Goal: Task Accomplishment & Management: Complete application form

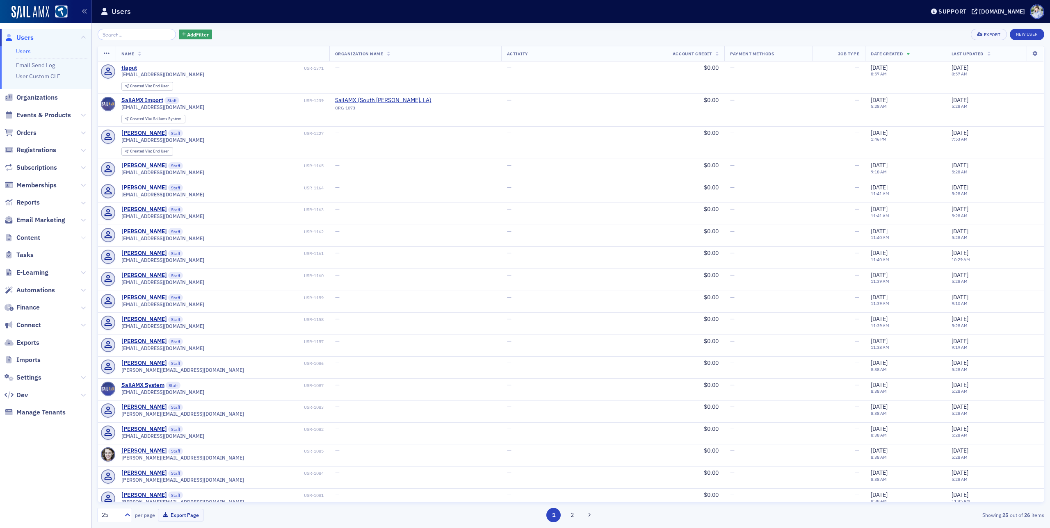
click at [82, 236] on icon at bounding box center [83, 237] width 5 height 5
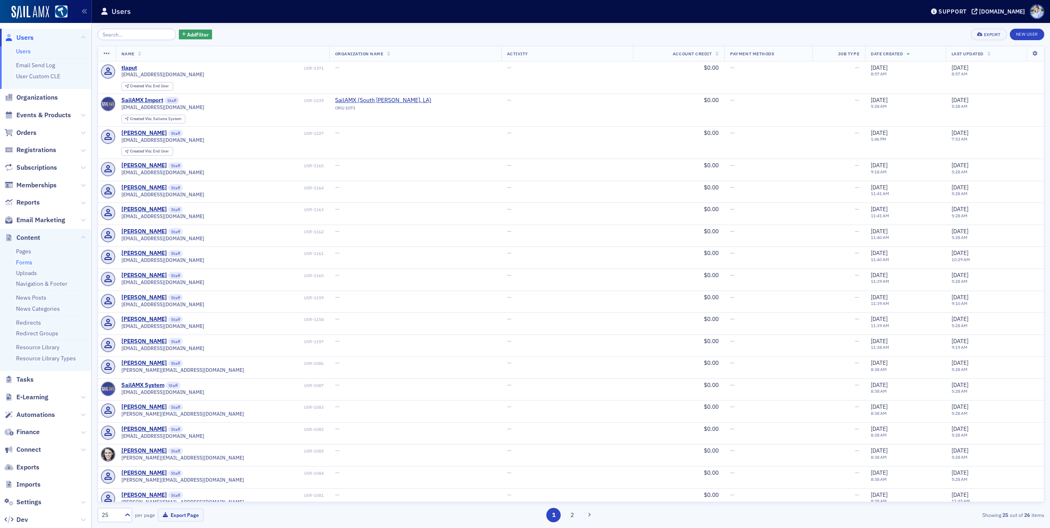
click at [28, 260] on link "Forms" at bounding box center [24, 262] width 16 height 7
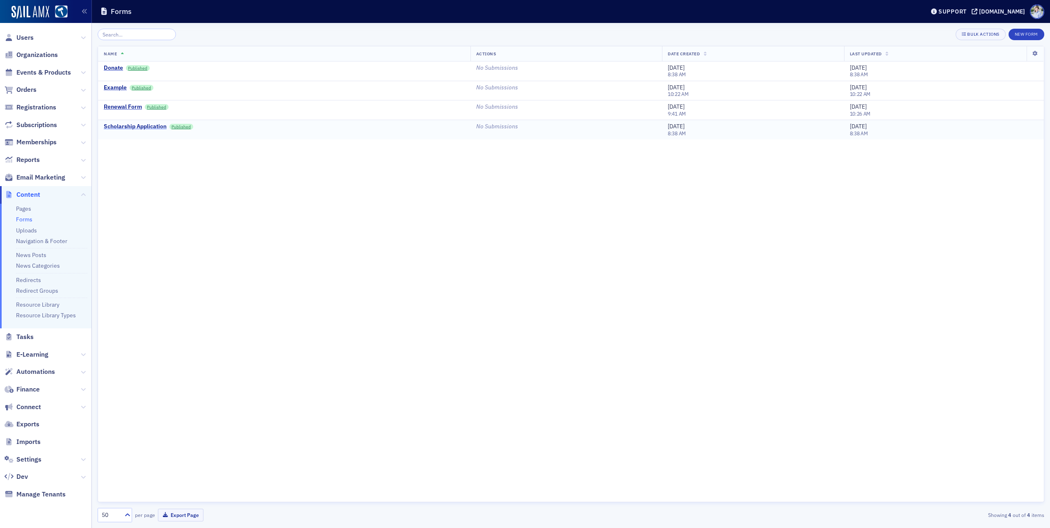
click at [127, 126] on div "Scholarship Application" at bounding box center [135, 126] width 63 height 7
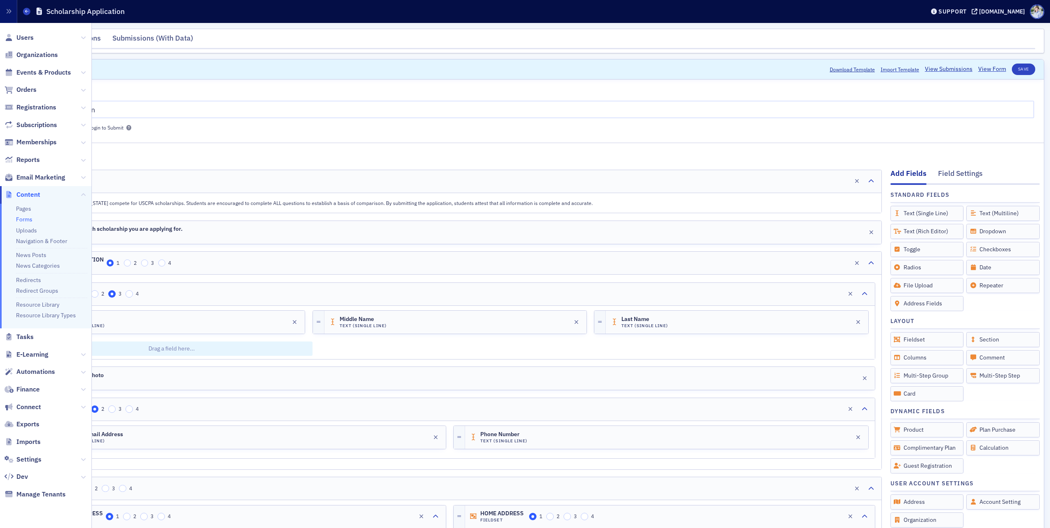
click at [26, 221] on link "Forms" at bounding box center [24, 219] width 16 height 7
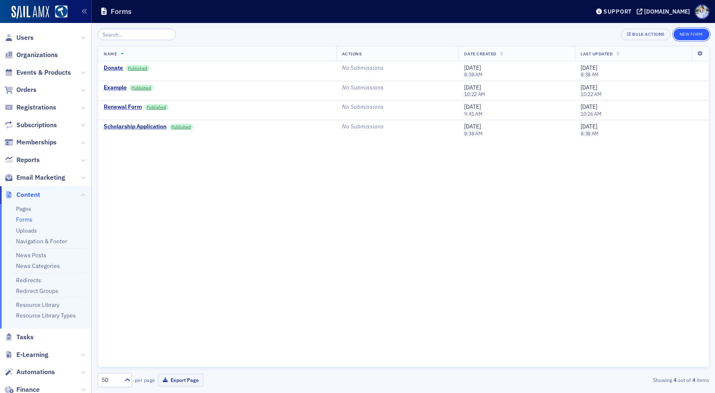
click at [690, 35] on button "New Form" at bounding box center [692, 34] width 36 height 11
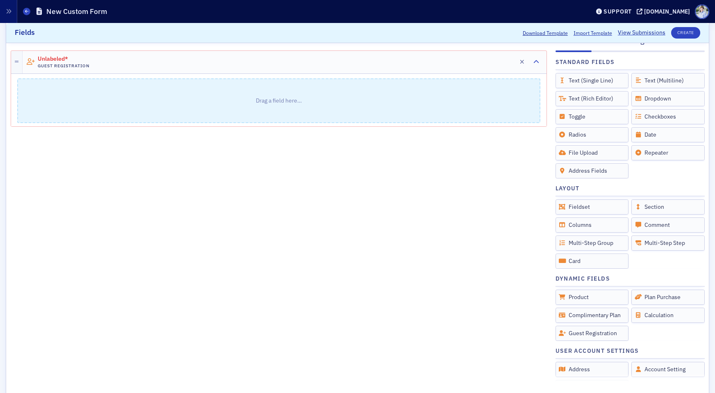
scroll to position [97, 0]
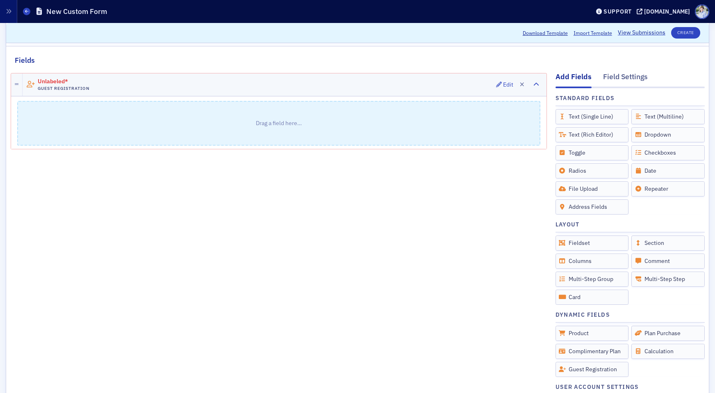
click at [424, 79] on div "Unlabeled* Guest Registration Edit" at bounding box center [285, 84] width 524 height 23
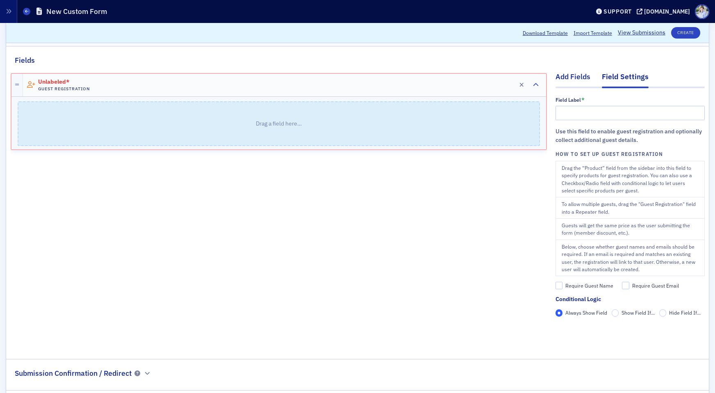
click at [580, 80] on div "Add Fields" at bounding box center [573, 78] width 35 height 15
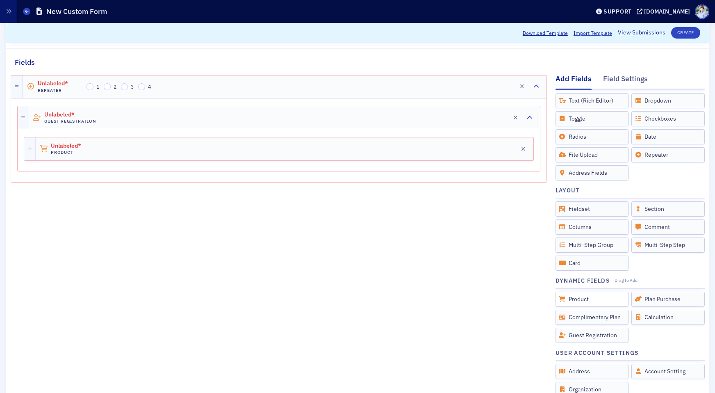
scroll to position [103, 0]
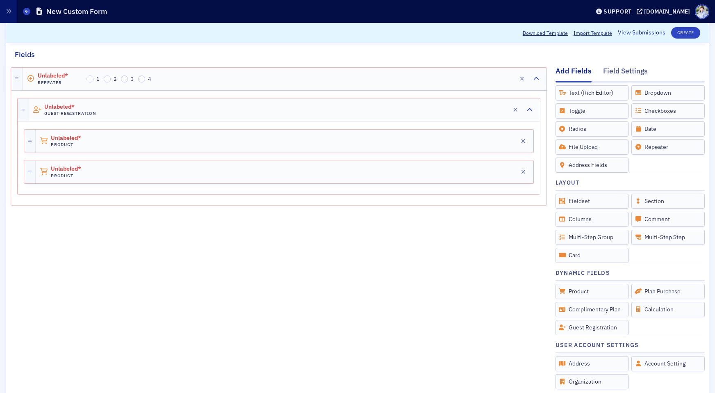
click at [57, 96] on div at bounding box center [278, 94] width 523 height 7
click at [65, 142] on h4 "Product" at bounding box center [74, 144] width 46 height 5
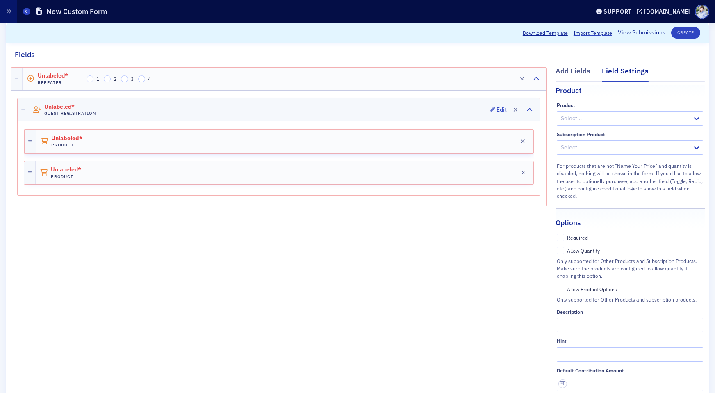
click at [243, 108] on div "Unlabeled* Guest Registration Edit" at bounding box center [284, 109] width 511 height 23
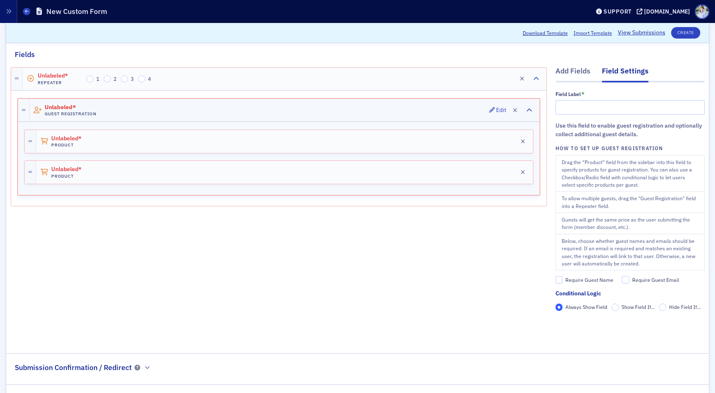
scroll to position [0, 0]
drag, startPoint x: 580, startPoint y: 281, endPoint x: 602, endPoint y: 283, distance: 23.1
click at [580, 281] on div "Require Guest Name" at bounding box center [590, 279] width 48 height 7
click at [563, 281] on input "Require Guest Name" at bounding box center [559, 279] width 7 height 7
checkbox input "true"
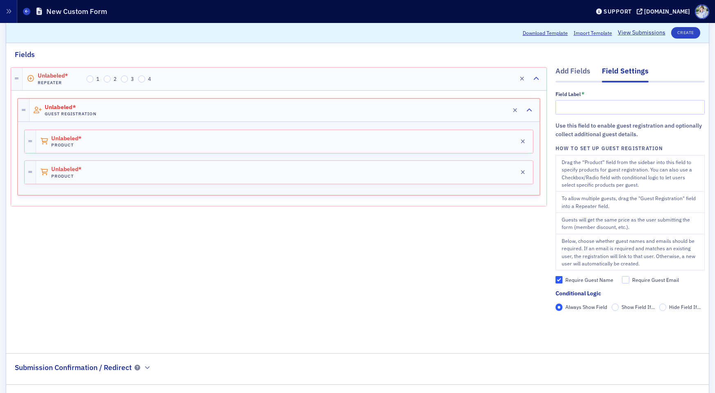
click at [649, 278] on div "Require Guest Email" at bounding box center [655, 279] width 47 height 7
click at [630, 278] on input "Require Guest Email" at bounding box center [625, 279] width 7 height 7
checkbox input "true"
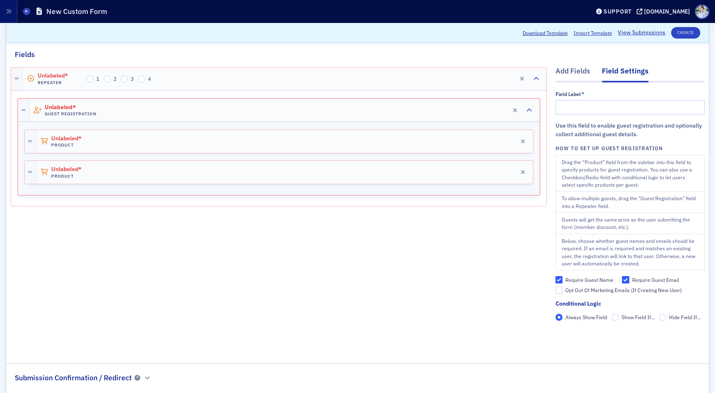
click at [563, 62] on div "Add Fields Field Settings Field Label * Use this field to enable guest registra…" at bounding box center [630, 206] width 149 height 292
click at [564, 66] on div "Add Fields" at bounding box center [573, 73] width 35 height 15
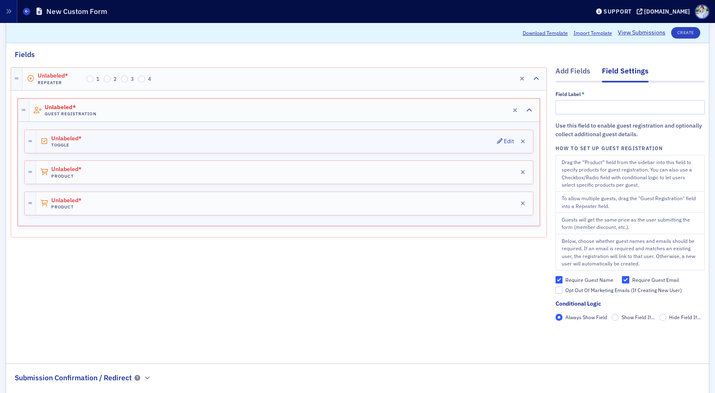
click at [92, 143] on h4 "Toggle" at bounding box center [74, 144] width 46 height 5
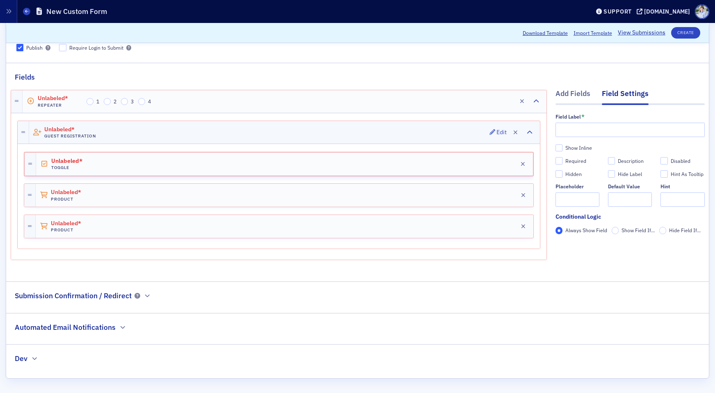
scroll to position [80, 0]
click at [580, 133] on input "text" at bounding box center [630, 130] width 149 height 14
type input "Brunch?"
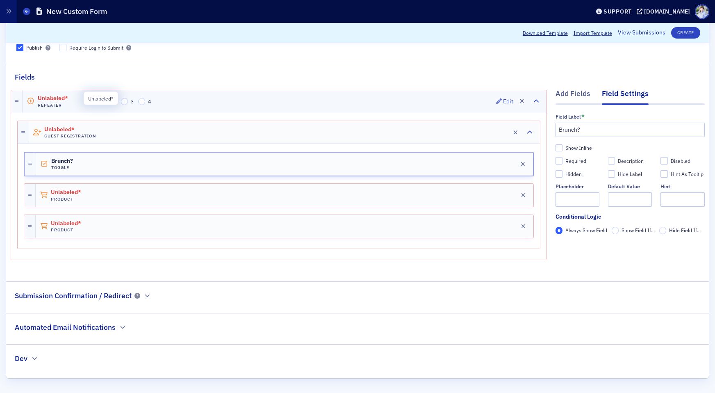
click at [59, 98] on span "Unlabeled*" at bounding box center [61, 98] width 46 height 7
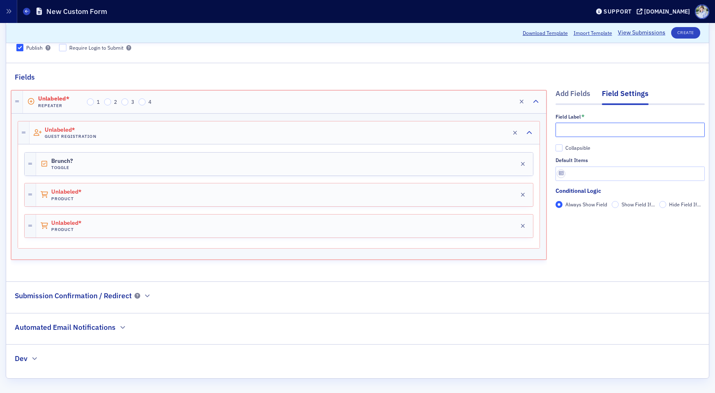
click at [631, 135] on input "text" at bounding box center [630, 130] width 149 height 14
type input "Guests"
click at [197, 131] on div "Unlabeled* Guest Registration Edit" at bounding box center [285, 132] width 510 height 23
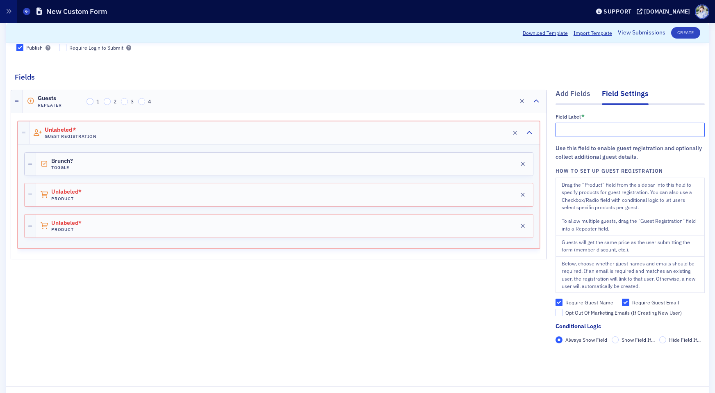
click at [570, 132] on input "text" at bounding box center [630, 130] width 149 height 14
type input "Guest"
click at [482, 325] on div "Guests Repeater 1 2 3 4 Edit Unlabeled* Guest Registration Edit Brunch? Toggle …" at bounding box center [279, 228] width 536 height 292
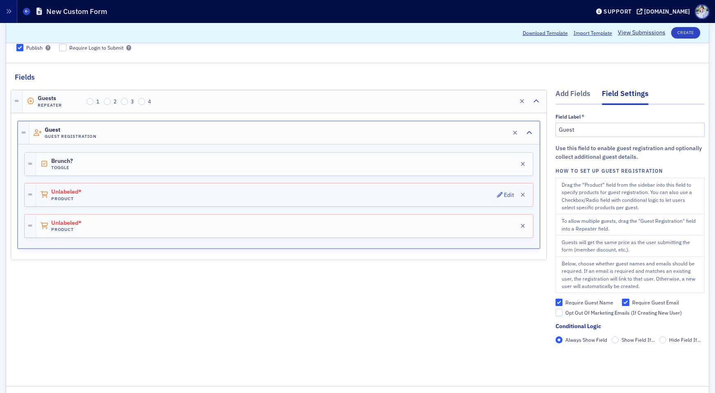
click at [98, 192] on div "Unlabeled* Product Edit" at bounding box center [284, 194] width 497 height 23
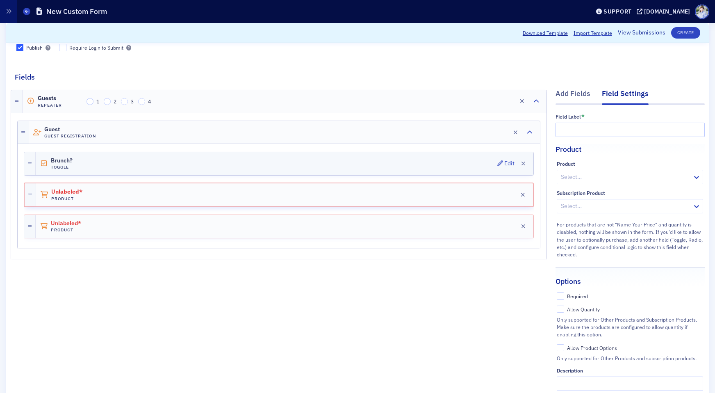
click at [104, 166] on div "Brunch? Toggle Edit" at bounding box center [285, 163] width 498 height 23
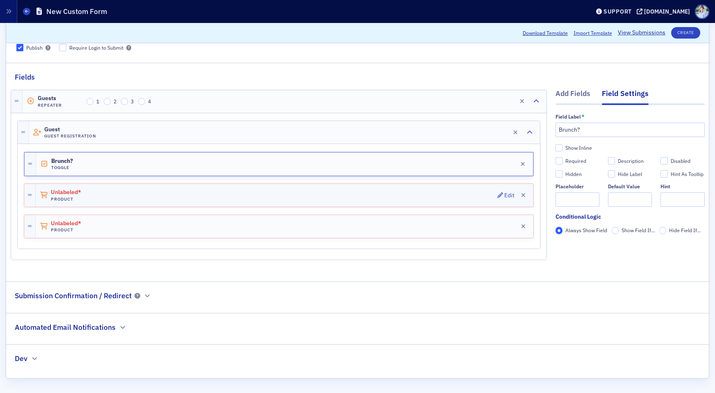
click at [414, 185] on div "Unlabeled* Product Edit" at bounding box center [285, 195] width 498 height 23
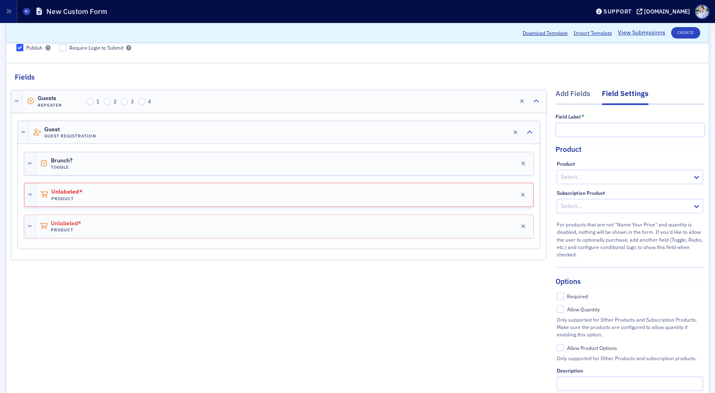
click at [605, 179] on div at bounding box center [626, 177] width 132 height 10
type input "a"
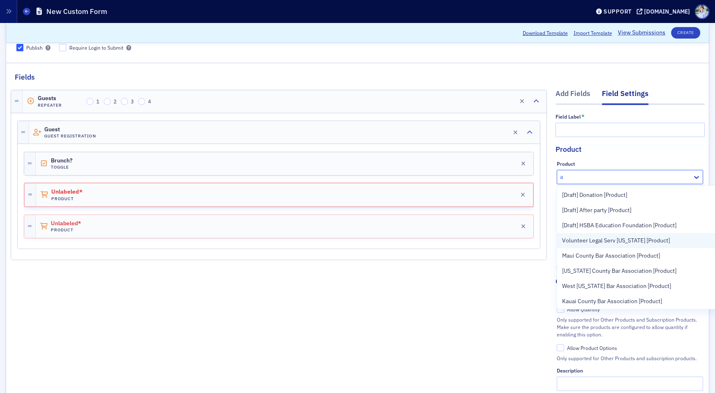
click at [595, 235] on div "Volunteer Legal Serv Hawaii [Product]" at bounding box center [639, 240] width 164 height 15
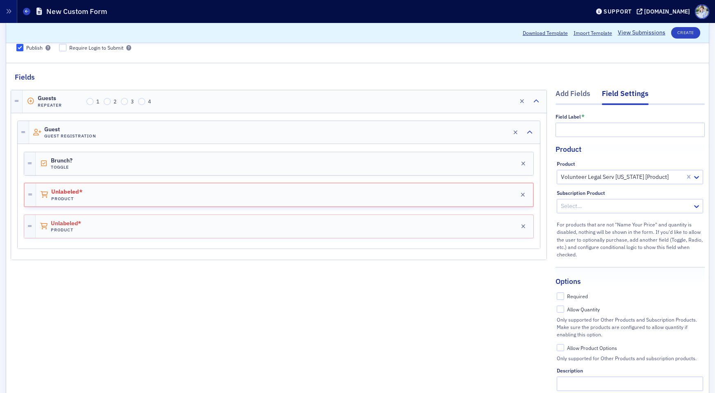
click at [373, 323] on div "Guests Repeater 1 2 3 4 Edit Guest Guest Registration Edit Brunch? Toggle Edit …" at bounding box center [279, 258] width 536 height 352
click at [566, 139] on div "Field Label * Product Product Volunteer Legal Serv Hawaii [Product] Subscriptio…" at bounding box center [630, 300] width 149 height 372
click at [574, 133] on input "text" at bounding box center [630, 130] width 149 height 14
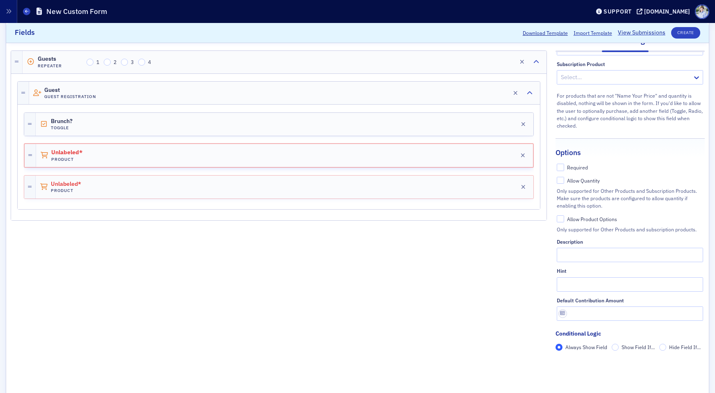
scroll to position [134, 0]
type input "Brunch"
click at [391, 254] on div "Guests Repeater 1 2 3 4 Edit Guest Guest Registration Edit Brunch? Toggle Edit …" at bounding box center [279, 205] width 536 height 352
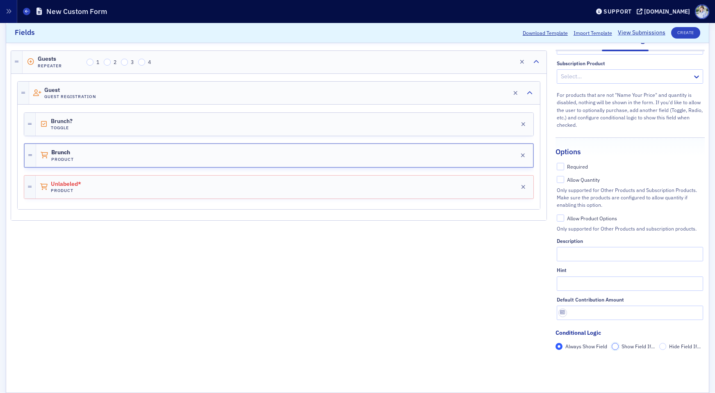
click at [612, 346] on input "Show Field If..." at bounding box center [615, 346] width 7 height 7
click at [581, 358] on span "Add Condition" at bounding box center [579, 360] width 31 height 7
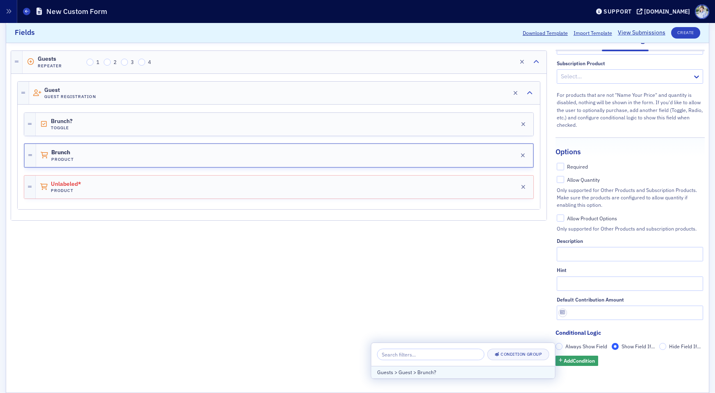
click at [470, 367] on button "Guests > Guest > Brunch?" at bounding box center [464, 372] width 184 height 12
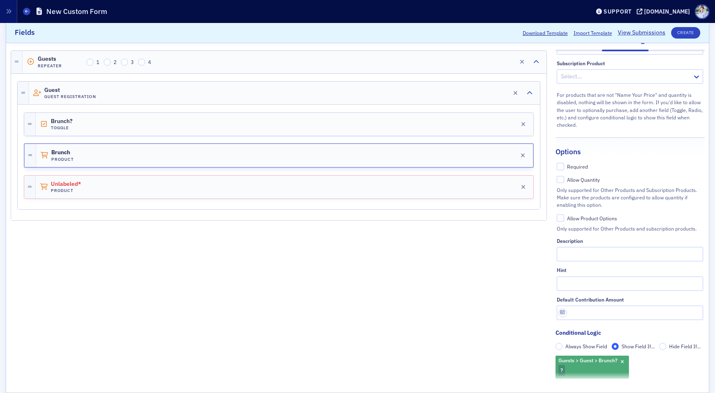
click at [563, 372] on span "?" at bounding box center [562, 370] width 2 height 7
click at [481, 370] on label "Checked" at bounding box center [495, 366] width 30 height 7
click at [481, 370] on input "Checked" at bounding box center [483, 366] width 7 height 7
click at [470, 346] on div "Guests Repeater 1 2 3 4 Edit Guest Guest Registration Edit Brunch? Toggle Edit …" at bounding box center [279, 205] width 536 height 352
click at [97, 180] on div "Unlabeled* Product Edit" at bounding box center [285, 187] width 498 height 23
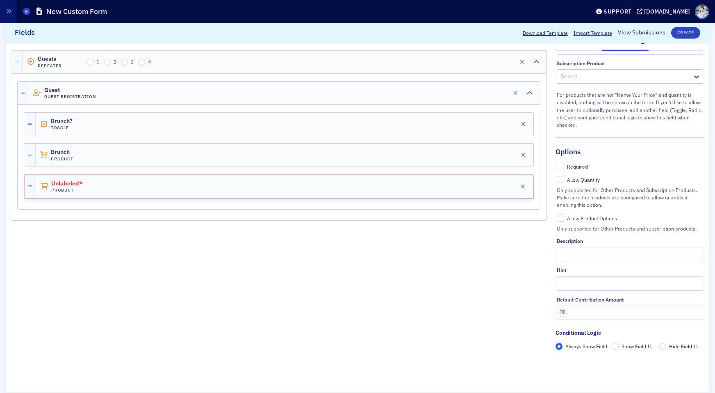
scroll to position [30, 0]
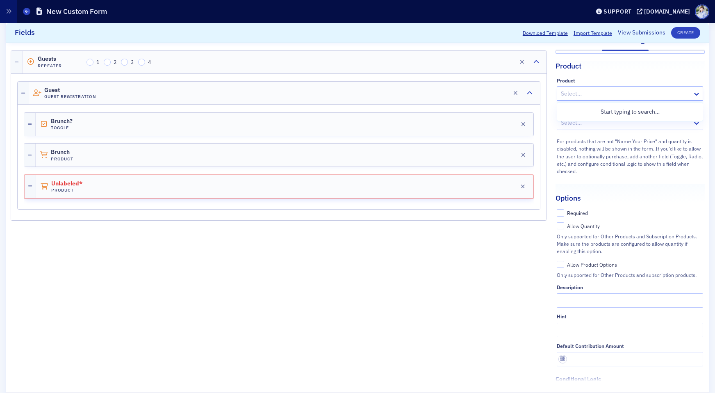
click at [616, 97] on div at bounding box center [626, 94] width 132 height 10
type input "a"
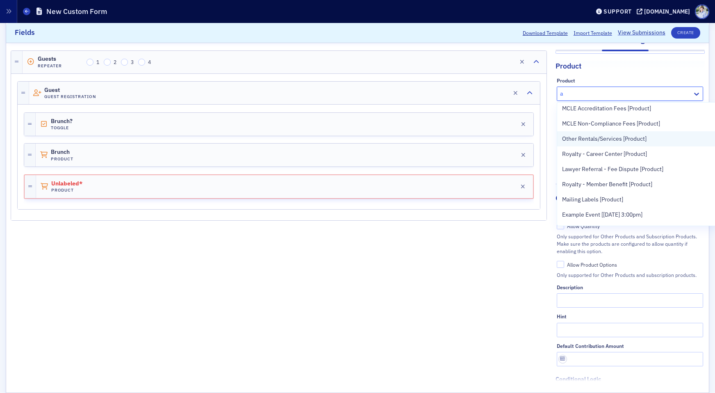
scroll to position [381, 0]
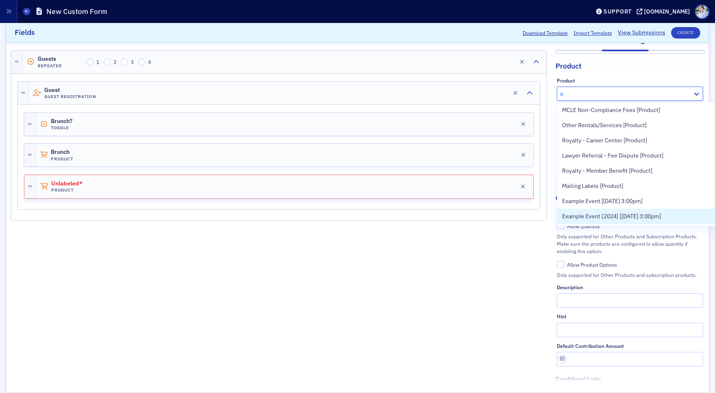
click at [626, 214] on span "Example Event (2024) [9/30/2024 3:00pm]" at bounding box center [611, 216] width 99 height 9
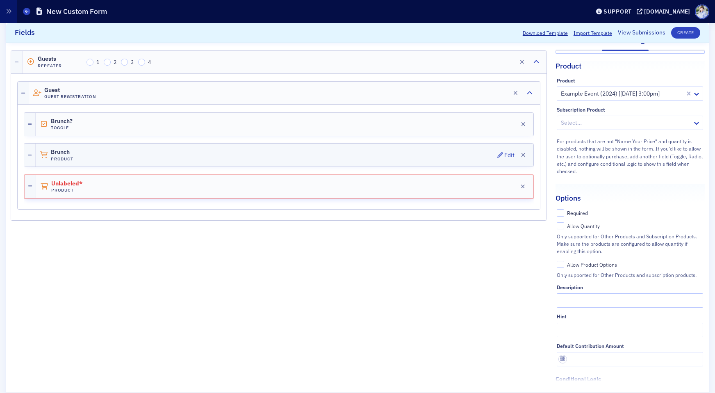
click at [276, 163] on div "Brunch Product Edit" at bounding box center [285, 155] width 498 height 23
click at [277, 189] on div "Unlabeled* Product Edit" at bounding box center [285, 187] width 498 height 23
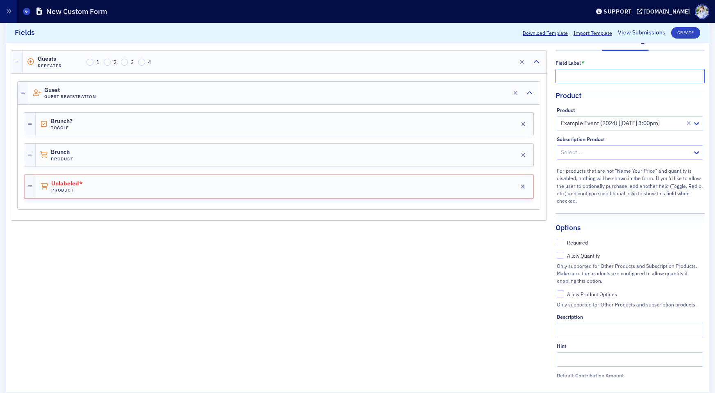
click at [573, 75] on input "text" at bounding box center [630, 76] width 149 height 14
type input "Event"
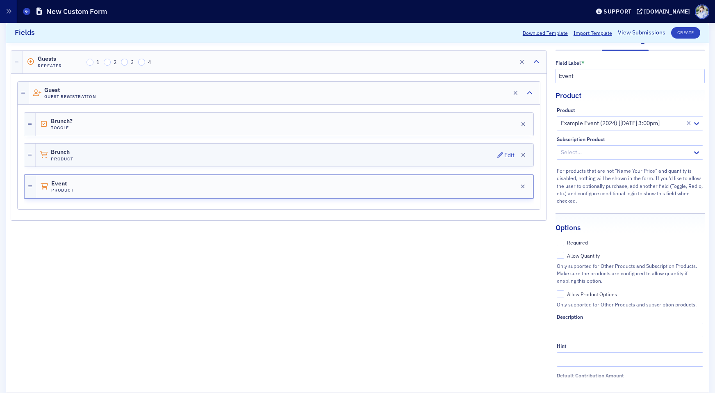
click at [246, 152] on div "Brunch Product Edit" at bounding box center [285, 155] width 498 height 23
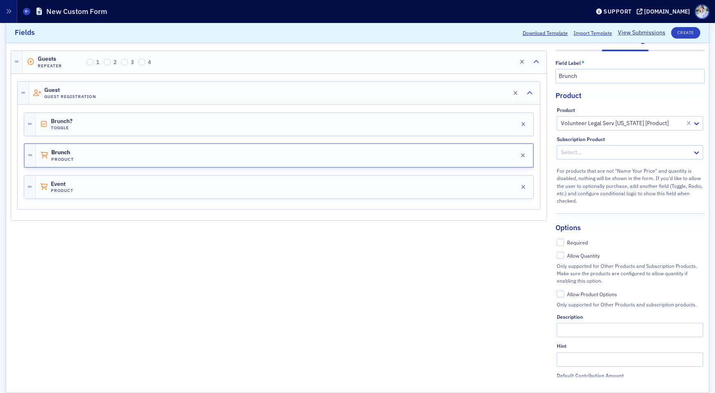
click at [592, 128] on div "Volunteer Legal Serv Hawaii [Product]" at bounding box center [621, 123] width 128 height 12
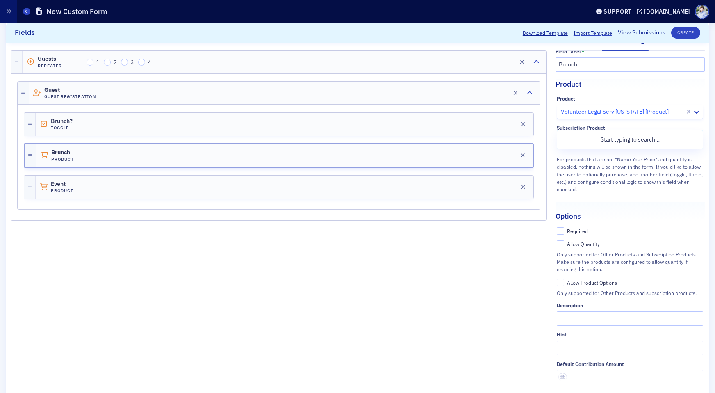
type input "a"
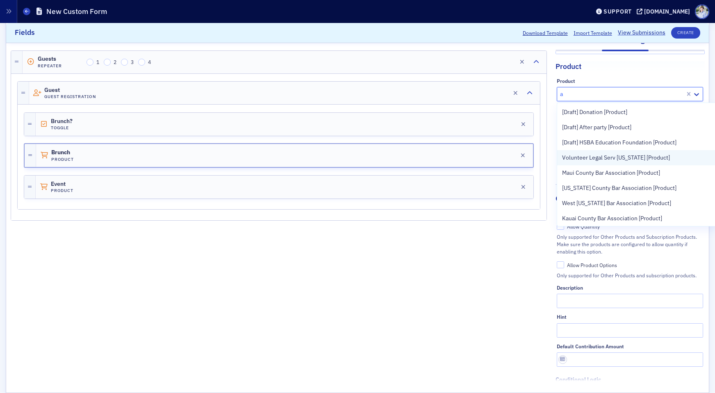
scroll to position [381, 0]
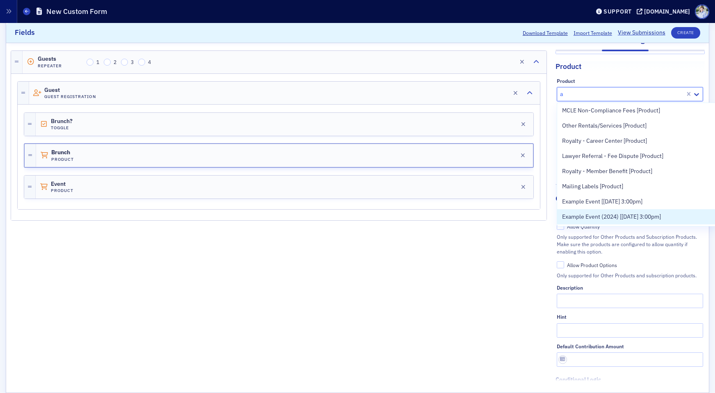
drag, startPoint x: 607, startPoint y: 217, endPoint x: 552, endPoint y: 234, distance: 58.1
click at [607, 217] on span "Example Event (2024) [9/30/2024 3:00pm]" at bounding box center [611, 216] width 99 height 9
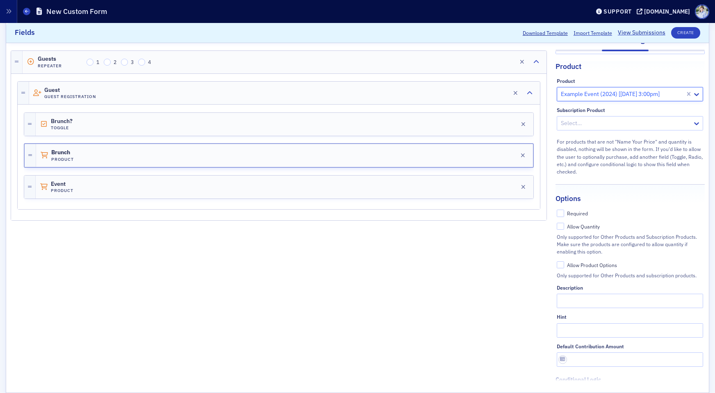
drag, startPoint x: 502, startPoint y: 253, endPoint x: 487, endPoint y: 253, distance: 14.8
click at [502, 253] on div "Guests Repeater 1 2 3 4 Edit Guest Guest Registration Edit Brunch? Toggle Edit …" at bounding box center [279, 205] width 536 height 352
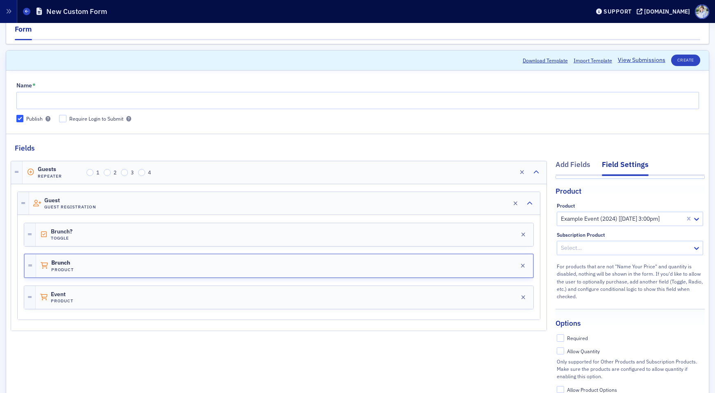
scroll to position [0, 0]
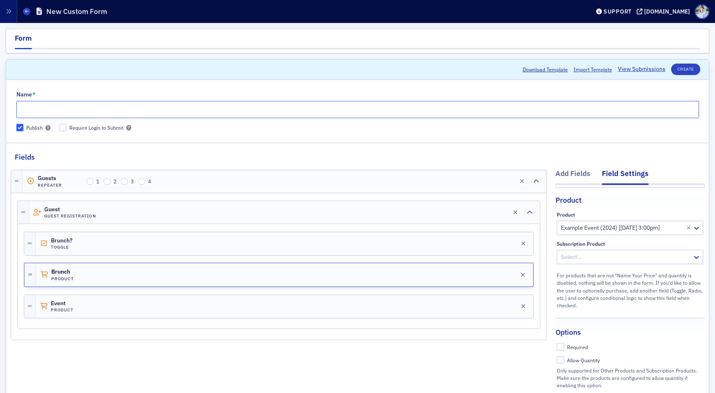
click at [292, 114] on input "Name *" at bounding box center [357, 109] width 683 height 17
type input "Test"
drag, startPoint x: 686, startPoint y: 73, endPoint x: 679, endPoint y: 73, distance: 7.0
click at [686, 73] on button "Create" at bounding box center [685, 69] width 29 height 11
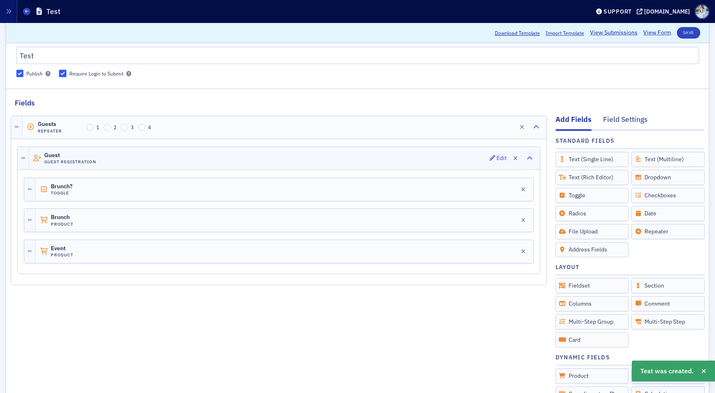
scroll to position [68, 0]
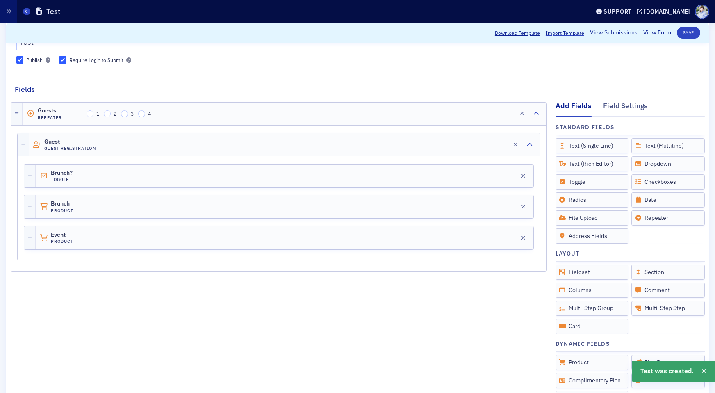
click at [657, 30] on link "View Form" at bounding box center [658, 33] width 28 height 9
click at [92, 210] on h4 "Product" at bounding box center [74, 210] width 46 height 5
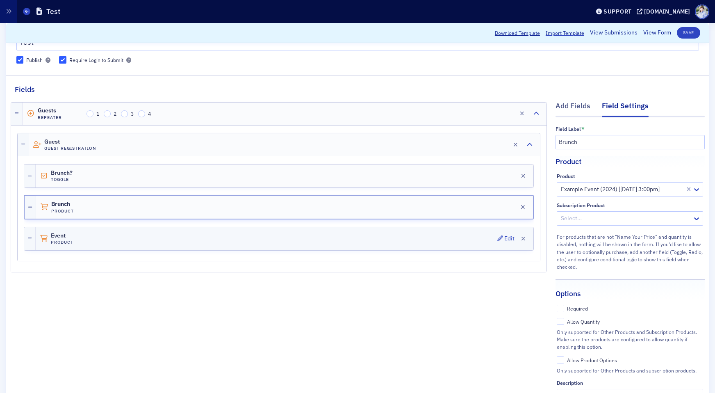
click at [98, 245] on div "Event Product Edit" at bounding box center [285, 238] width 498 height 23
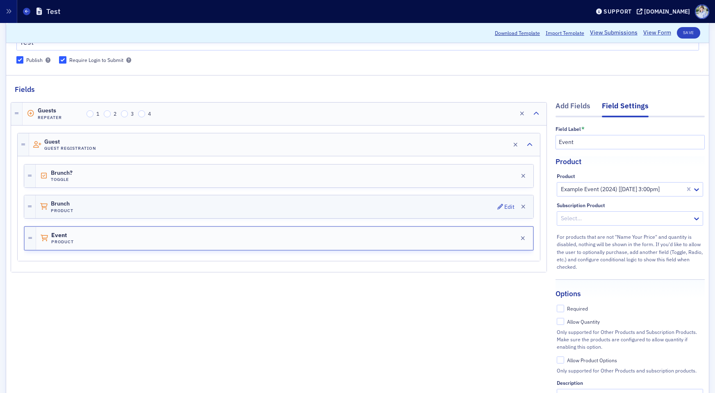
drag, startPoint x: 389, startPoint y: 216, endPoint x: 537, endPoint y: 198, distance: 148.7
click at [390, 216] on div "Brunch Product Edit" at bounding box center [285, 206] width 498 height 23
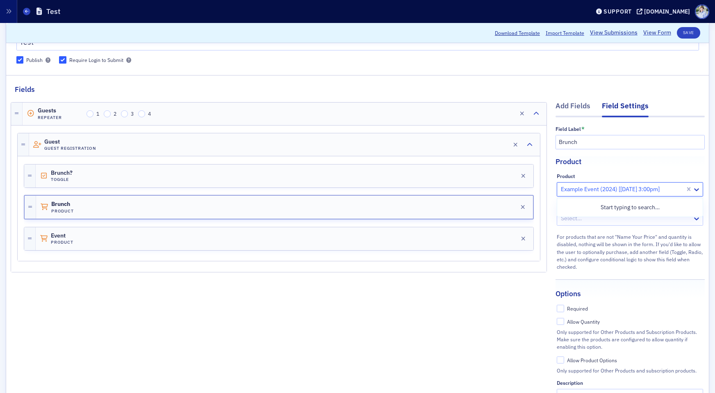
drag, startPoint x: 633, startPoint y: 189, endPoint x: 634, endPoint y: 196, distance: 7.5
click at [633, 189] on div at bounding box center [622, 189] width 124 height 10
type input "exa"
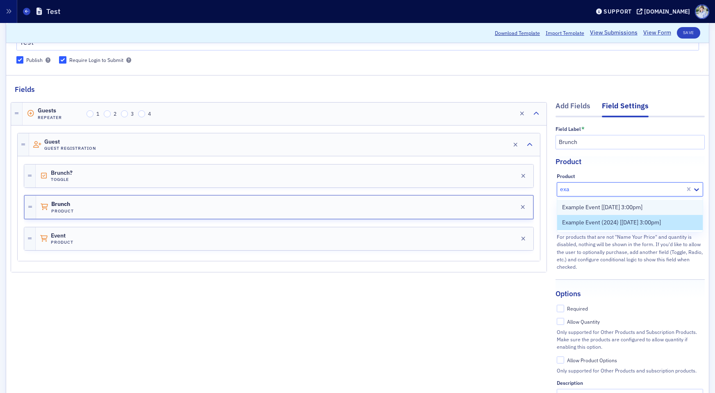
click at [637, 211] on span "Example Event [9/30/2025 3:00pm]" at bounding box center [602, 207] width 80 height 9
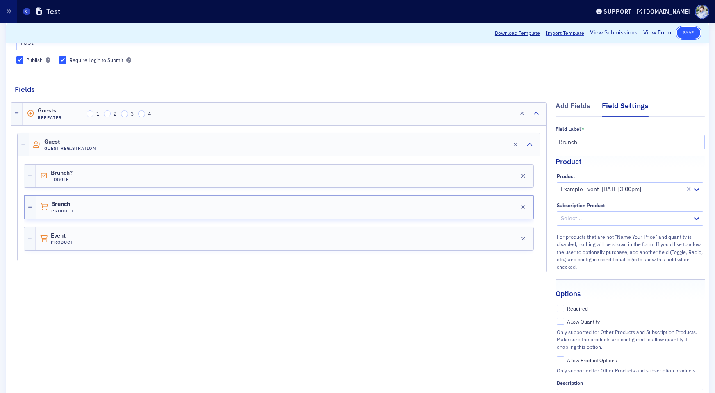
click at [685, 33] on button "Save" at bounding box center [688, 32] width 23 height 11
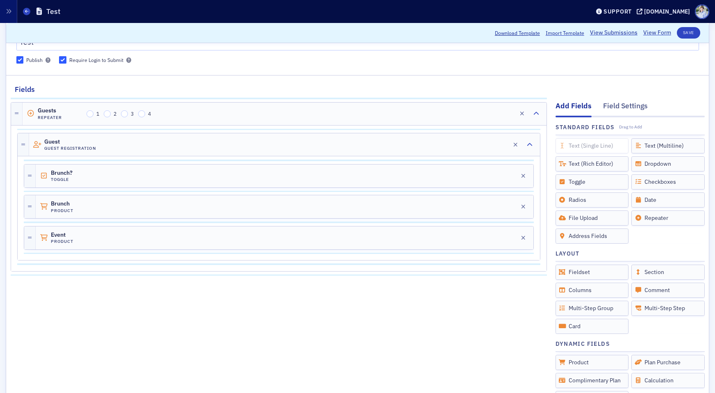
drag, startPoint x: 599, startPoint y: 145, endPoint x: 593, endPoint y: 145, distance: 6.6
drag, startPoint x: 65, startPoint y: 272, endPoint x: 82, endPoint y: 270, distance: 17.3
click at [66, 272] on h4 "Radios" at bounding box center [74, 272] width 46 height 5
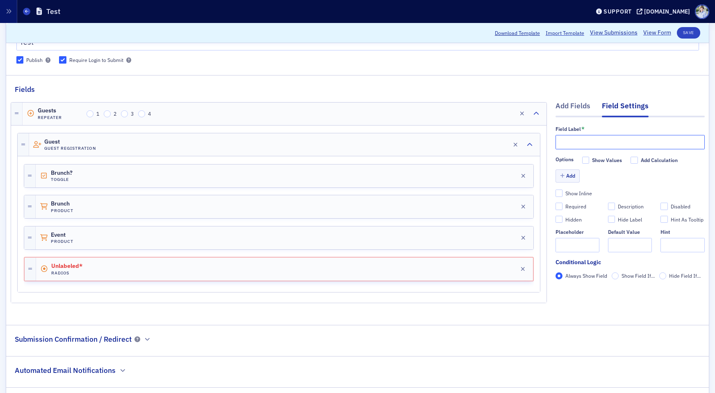
click at [583, 143] on input "text" at bounding box center [630, 142] width 149 height 14
type input "F"
type input "Meal"
click at [573, 171] on button "Add" at bounding box center [568, 175] width 25 height 13
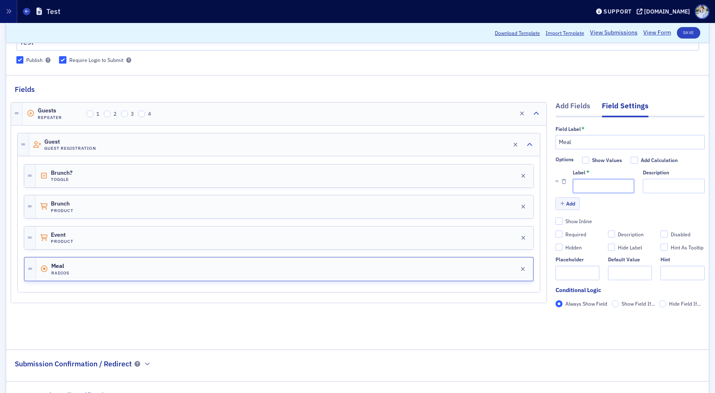
click at [586, 186] on input "Label *" at bounding box center [604, 186] width 62 height 14
click at [582, 185] on input "MEat" at bounding box center [604, 186] width 62 height 14
type input "Meat"
click at [571, 201] on button "Add" at bounding box center [568, 203] width 25 height 13
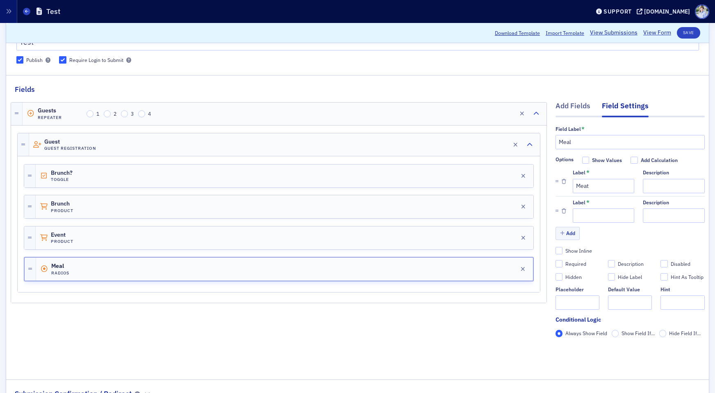
drag, startPoint x: 595, startPoint y: 206, endPoint x: 596, endPoint y: 212, distance: 6.2
click at [595, 208] on div "Label *" at bounding box center [604, 210] width 62 height 23
click at [596, 213] on input "Label *" at bounding box center [604, 215] width 62 height 14
type input "Cheese"
click at [577, 264] on div "Required" at bounding box center [576, 263] width 21 height 7
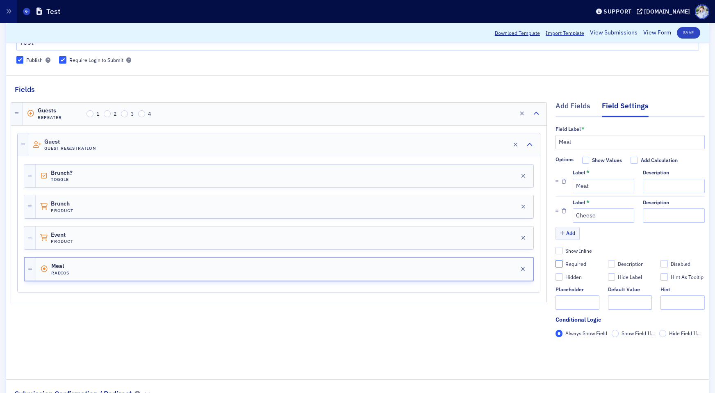
click at [563, 264] on input "Required" at bounding box center [559, 263] width 7 height 7
checkbox input "true"
type input "required"
click at [694, 36] on button "Save" at bounding box center [688, 32] width 23 height 11
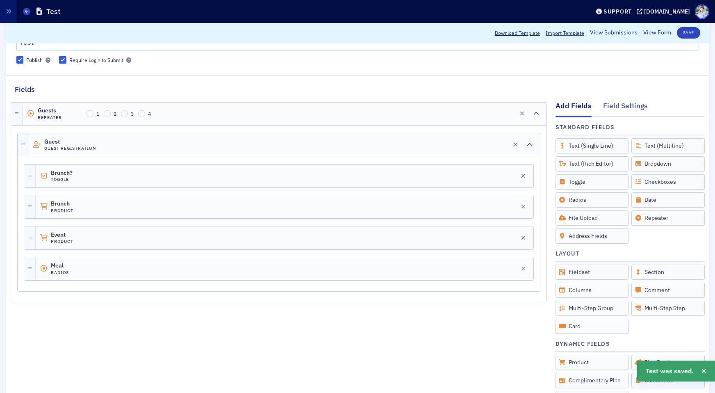
click at [657, 35] on link "View Form" at bounding box center [658, 33] width 28 height 9
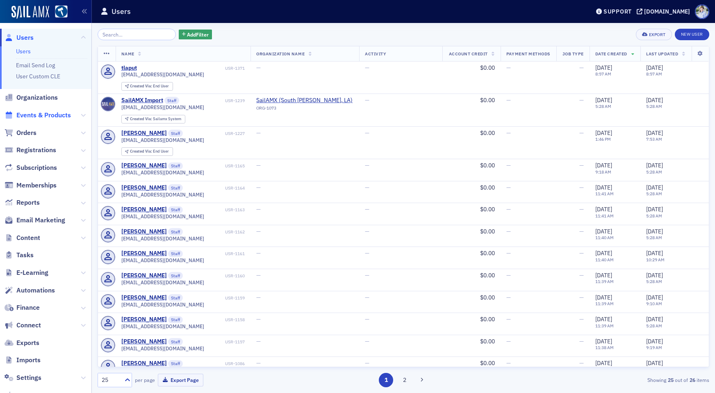
click at [49, 111] on span "Events & Products" at bounding box center [43, 115] width 55 height 9
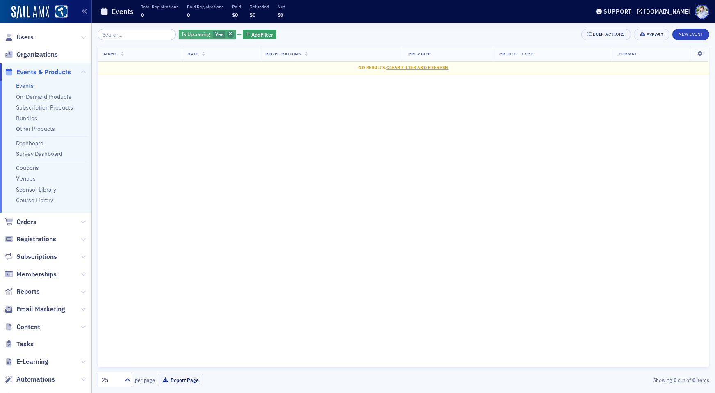
click at [227, 37] on span "button" at bounding box center [230, 34] width 7 height 7
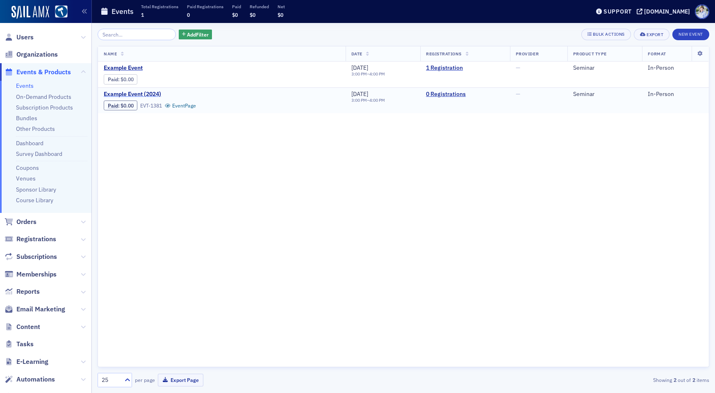
click at [123, 94] on span "Example Event (2024)" at bounding box center [173, 94] width 138 height 7
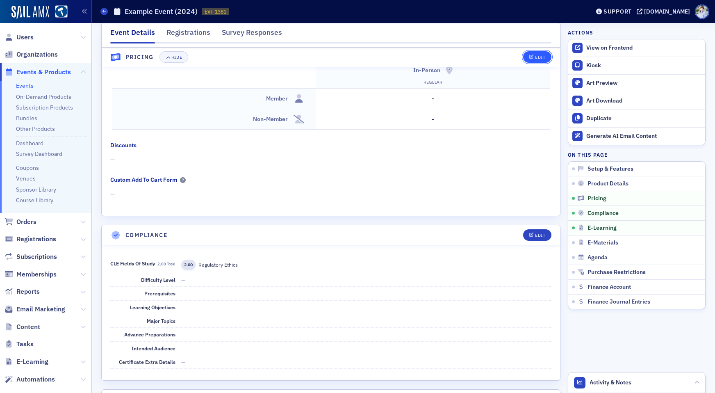
click at [533, 63] on button "Edit" at bounding box center [537, 57] width 28 height 11
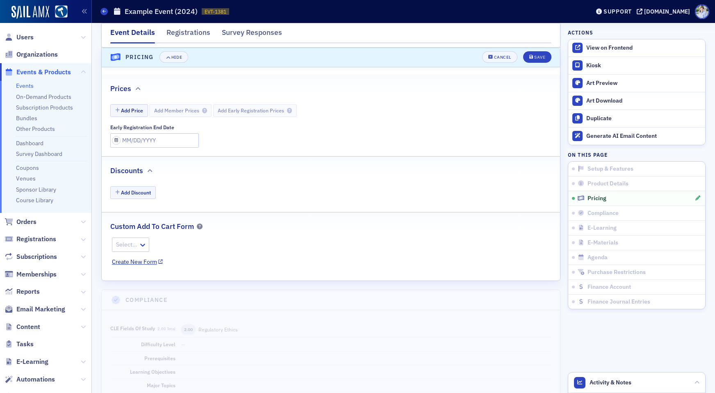
click at [533, 56] on span "Save" at bounding box center [537, 57] width 16 height 5
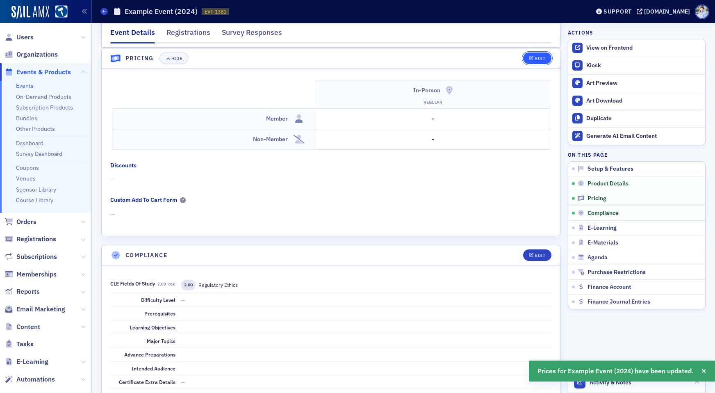
click at [532, 59] on icon "button" at bounding box center [531, 58] width 5 height 5
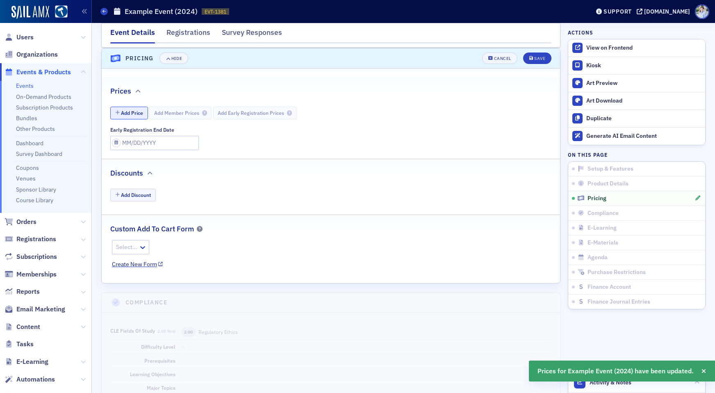
click at [145, 113] on button "Add Price" at bounding box center [129, 113] width 38 height 13
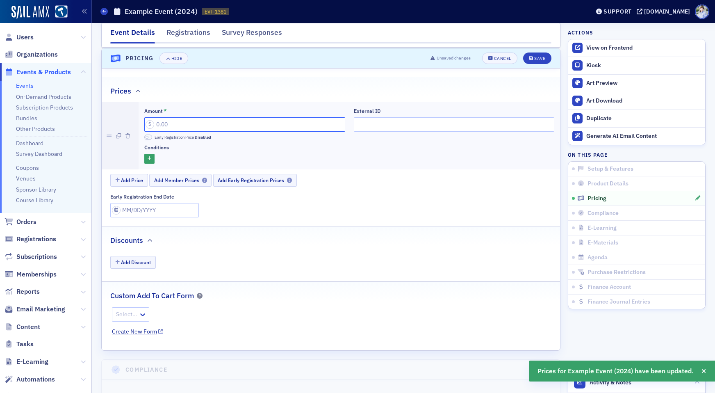
click at [213, 125] on input "Amount *" at bounding box center [244, 124] width 201 height 14
type input "25.00"
click at [539, 58] on div "Save" at bounding box center [539, 58] width 11 height 5
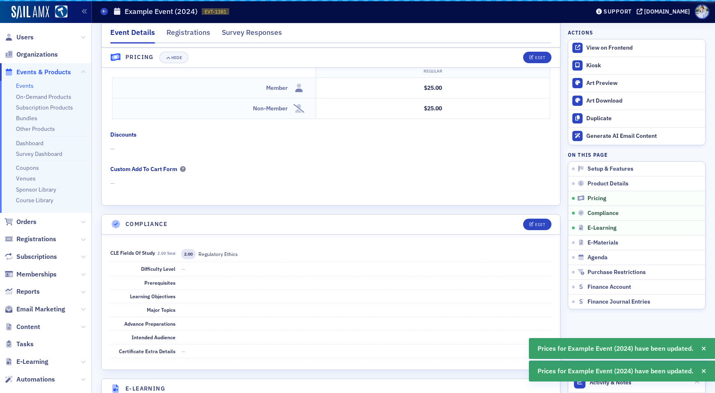
scroll to position [746, 0]
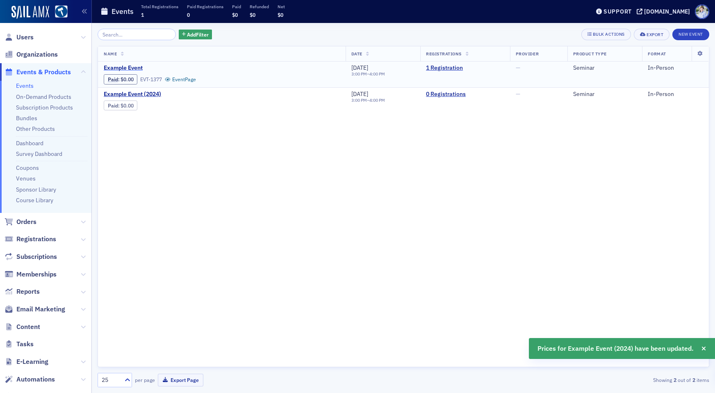
click at [133, 70] on span "Example Event" at bounding box center [173, 67] width 138 height 7
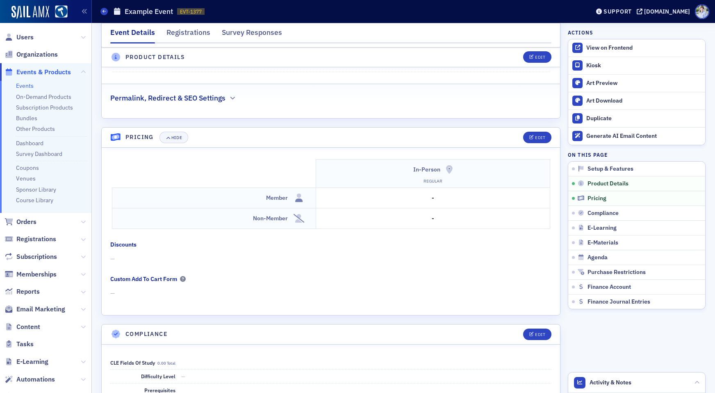
scroll to position [731, 0]
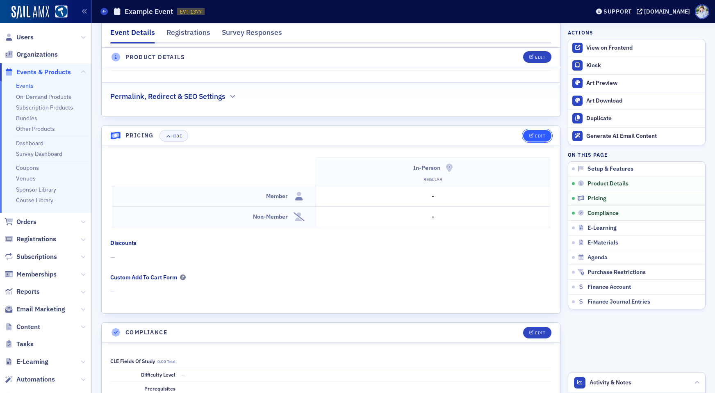
click at [536, 139] on button "Edit" at bounding box center [537, 135] width 28 height 11
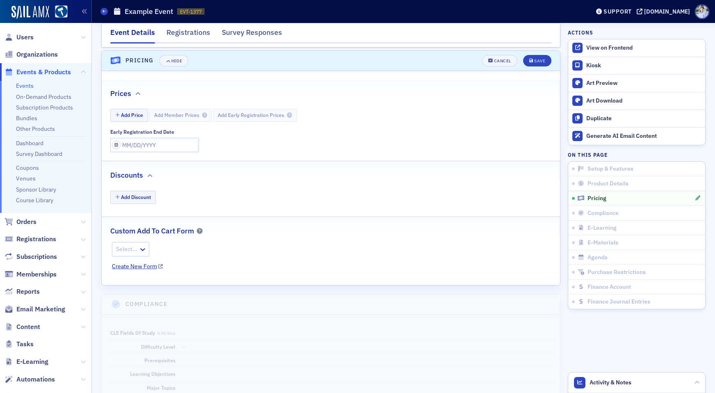
scroll to position [808, 0]
click at [104, 112] on div "Add Price Add Member Prices Add Early Registration Prices" at bounding box center [331, 111] width 459 height 18
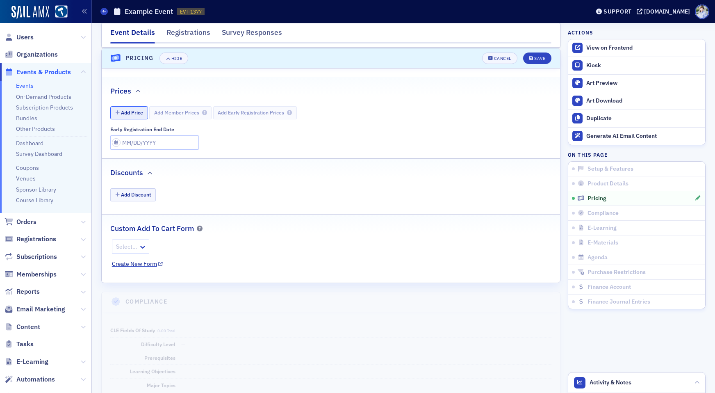
click at [112, 112] on button "Add Price" at bounding box center [129, 112] width 38 height 13
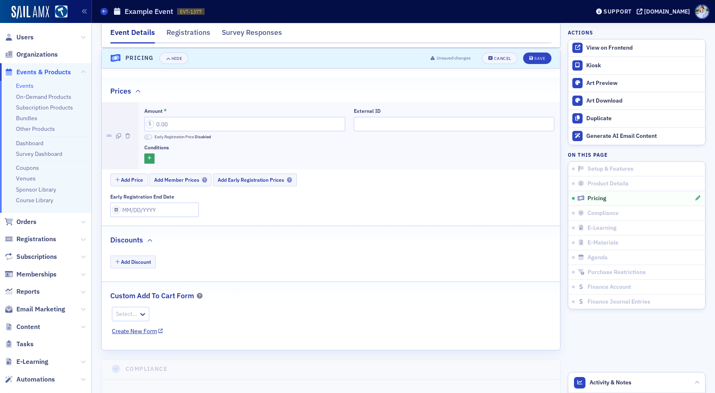
click at [201, 114] on div "Amount *" at bounding box center [244, 119] width 201 height 23
click at [200, 121] on input "Amount *" at bounding box center [244, 124] width 201 height 14
type input "50.00"
click at [548, 62] on button "Save" at bounding box center [537, 57] width 28 height 11
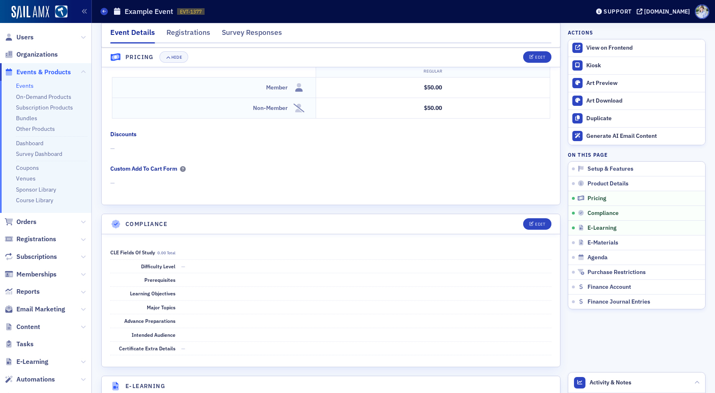
scroll to position [777, 0]
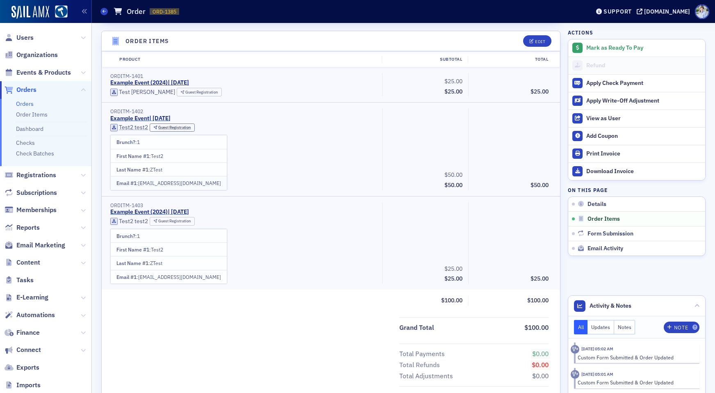
scroll to position [249, 0]
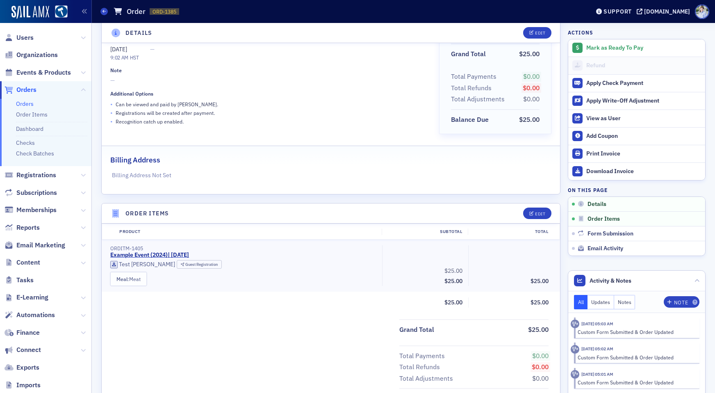
scroll to position [78, 0]
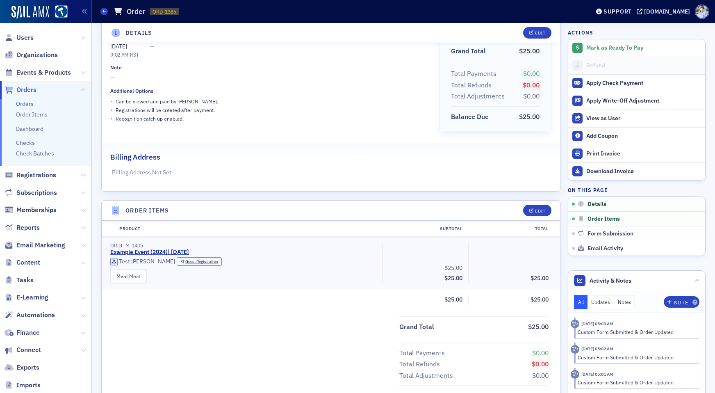
drag, startPoint x: 115, startPoint y: 278, endPoint x: 167, endPoint y: 278, distance: 52.1
click at [167, 278] on div "Meal : Meat" at bounding box center [243, 274] width 266 height 17
click at [129, 277] on td "Meal : Meat" at bounding box center [129, 276] width 36 height 14
click at [123, 277] on span "Meal" at bounding box center [121, 276] width 11 height 7
drag, startPoint x: 123, startPoint y: 277, endPoint x: 114, endPoint y: 277, distance: 9.0
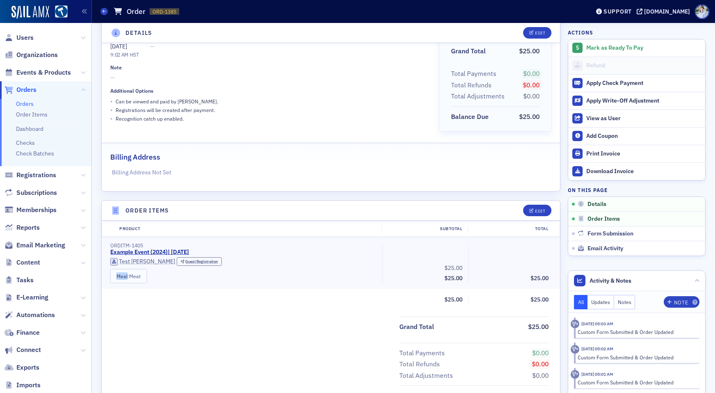
click at [123, 277] on span "Meal" at bounding box center [121, 276] width 11 height 7
click at [114, 277] on td "Meal : Meat" at bounding box center [129, 276] width 36 height 14
click at [150, 278] on div "Meal : Meat" at bounding box center [243, 274] width 266 height 17
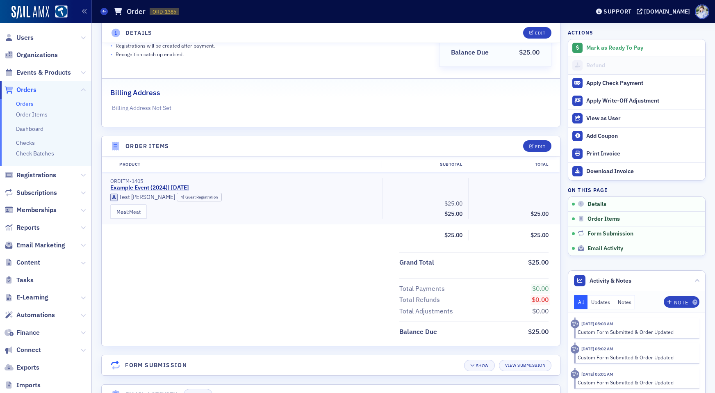
scroll to position [182, 0]
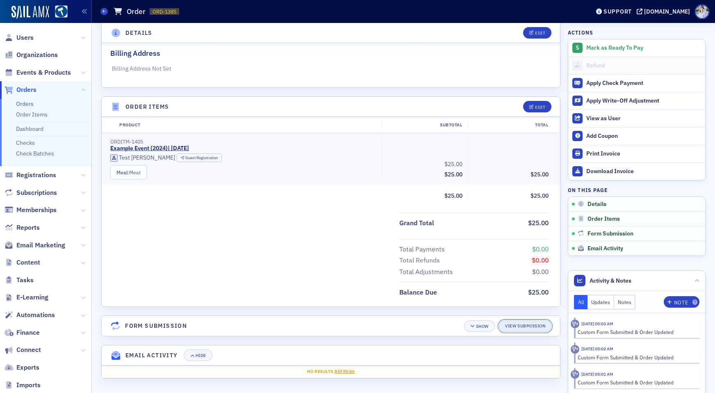
click at [526, 325] on link "View Submission" at bounding box center [525, 325] width 52 height 11
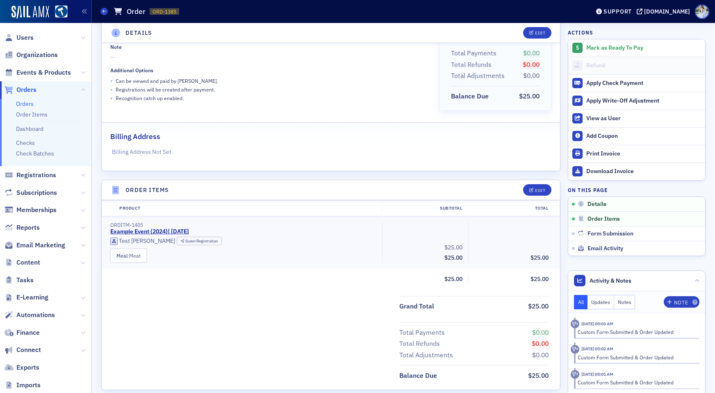
scroll to position [0, 0]
